Goal: Communication & Community: Answer question/provide support

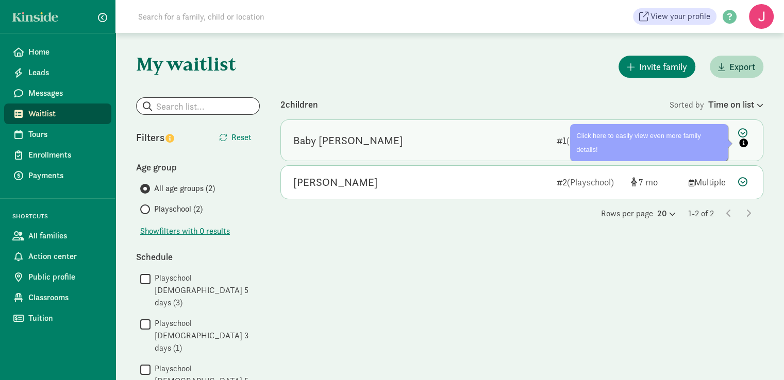
click at [742, 133] on icon at bounding box center [744, 139] width 12 height 22
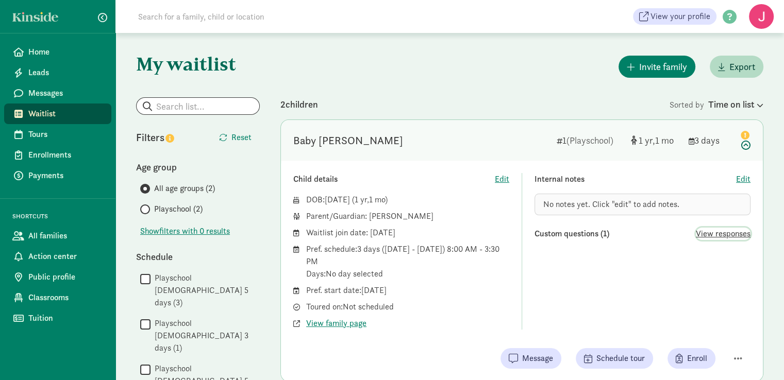
click at [736, 234] on span "View responses" at bounding box center [722, 234] width 55 height 12
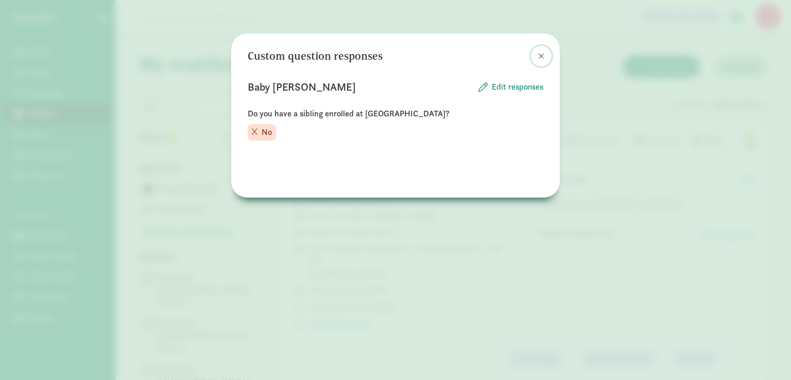
click at [542, 54] on span at bounding box center [541, 56] width 6 height 8
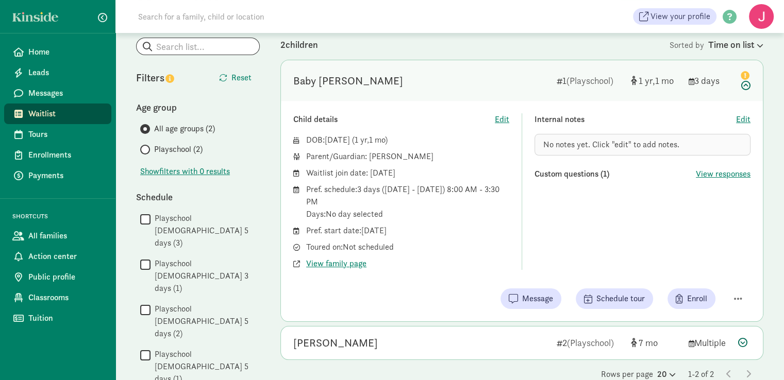
scroll to position [76, 0]
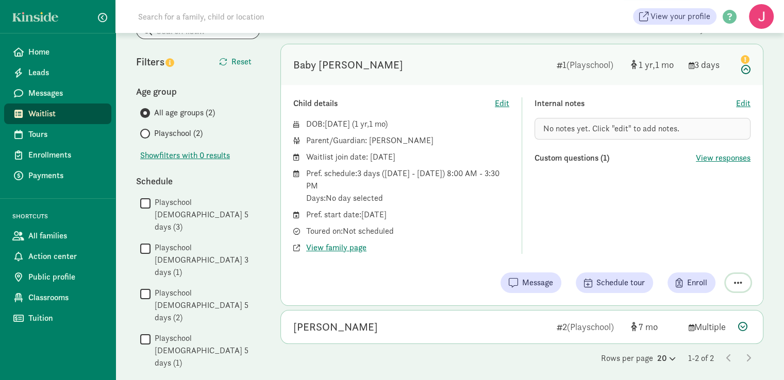
click at [741, 283] on span "button" at bounding box center [738, 282] width 8 height 9
click at [715, 257] on div "Remove from list" at bounding box center [701, 256] width 80 height 12
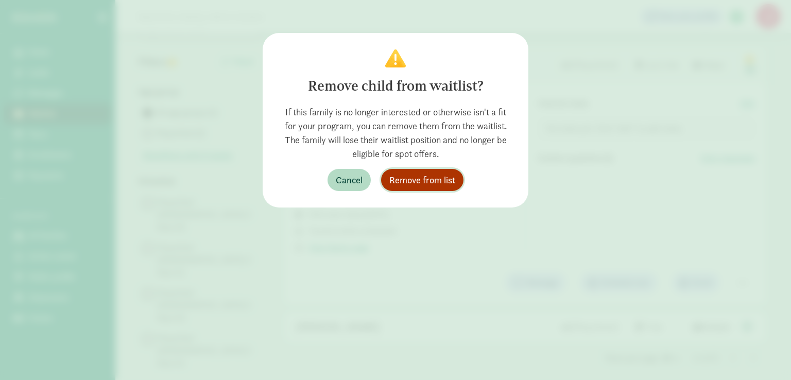
click at [418, 178] on span "Remove from list" at bounding box center [422, 180] width 66 height 14
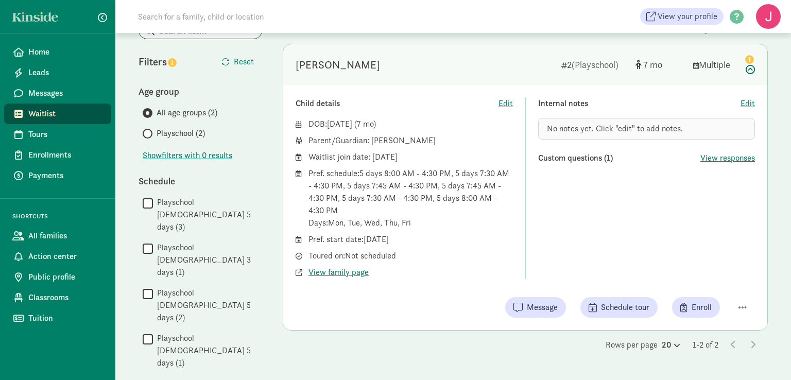
click at [406, 250] on div "Pref. start date: January 5, 2026" at bounding box center [411, 256] width 205 height 12
click at [722, 157] on span "View responses" at bounding box center [728, 158] width 55 height 12
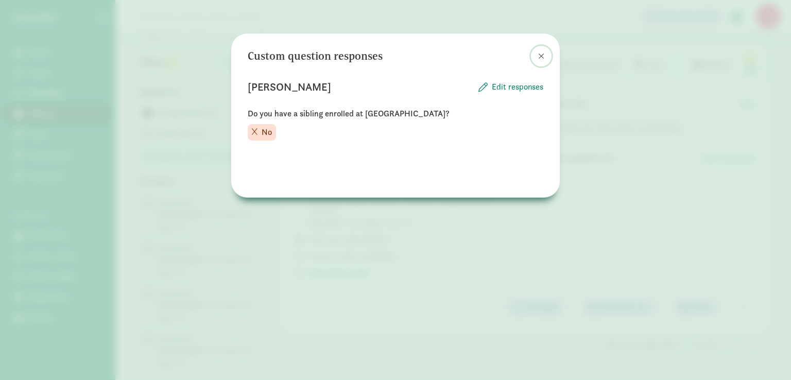
click at [544, 60] on button at bounding box center [541, 56] width 21 height 21
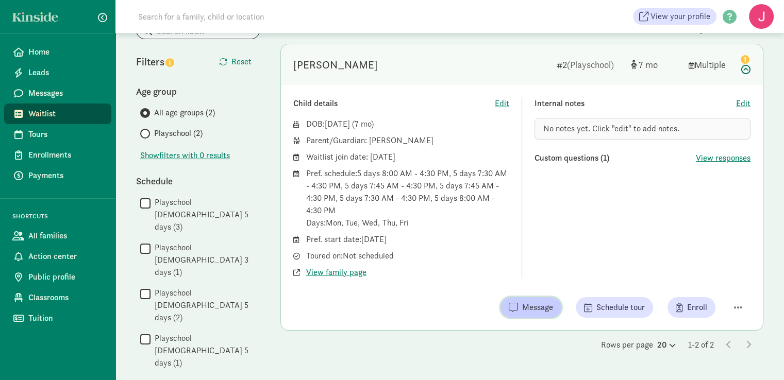
click at [550, 314] on button "Message" at bounding box center [530, 307] width 61 height 21
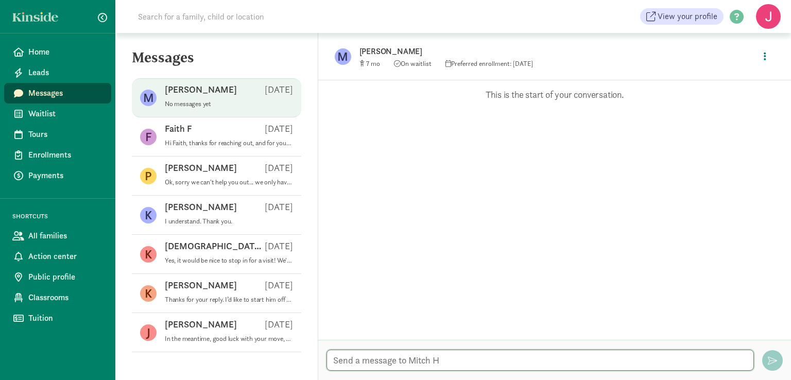
click at [456, 353] on textarea at bounding box center [541, 360] width 428 height 21
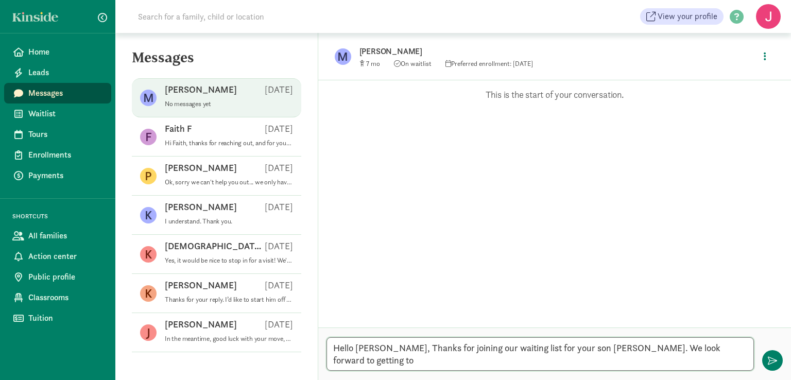
type textarea "Hello [PERSON_NAME], Thanks for joining our waiting list for your son [PERSON_N…"
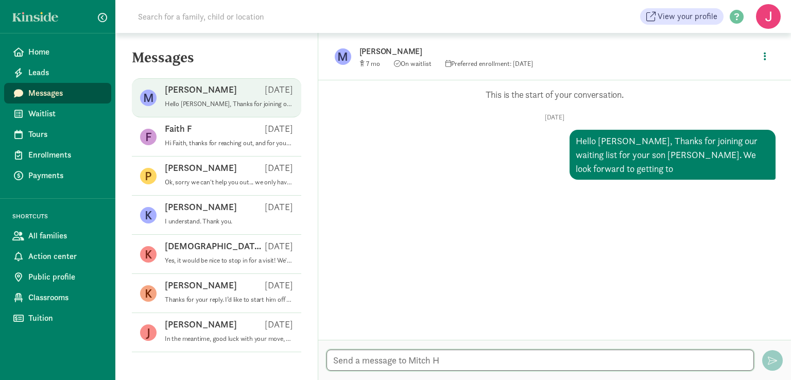
click at [432, 360] on textarea at bounding box center [541, 360] width 428 height 21
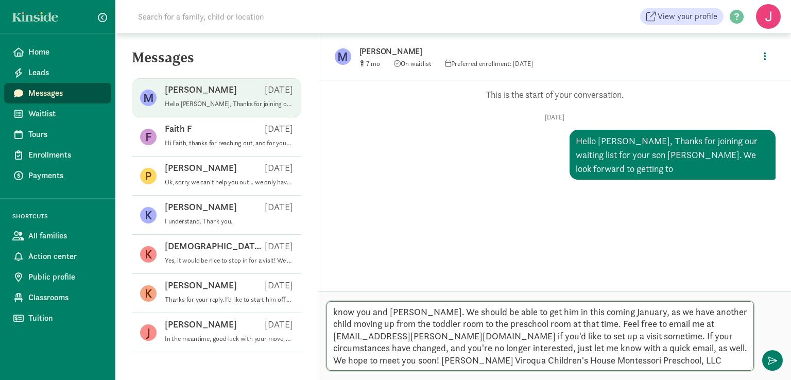
type textarea "know you and [PERSON_NAME]. We should be able to get him in this coming January…"
click at [345, 287] on div "Opps, something went wrong :( Retry This is the start of your conversation. [DA…" at bounding box center [554, 185] width 473 height 211
click at [473, 347] on textarea "know you and [PERSON_NAME]. We should be able to get him in this coming January…" at bounding box center [541, 336] width 428 height 70
click at [654, 364] on textarea "know you and [PERSON_NAME]. We should be able to get him in this coming January…" at bounding box center [541, 336] width 428 height 70
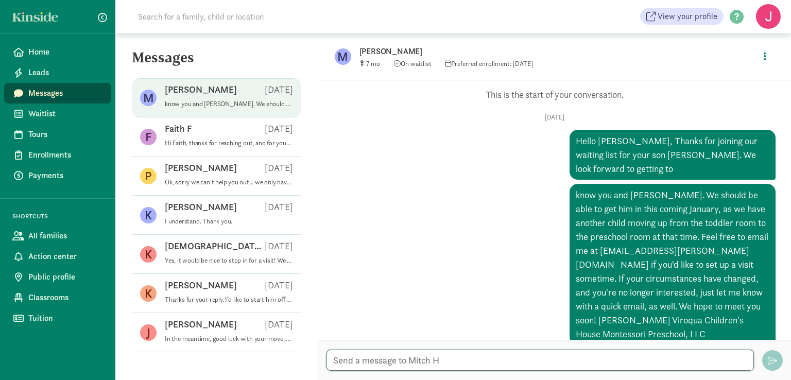
scroll to position [4, 0]
